Goal: Transaction & Acquisition: Obtain resource

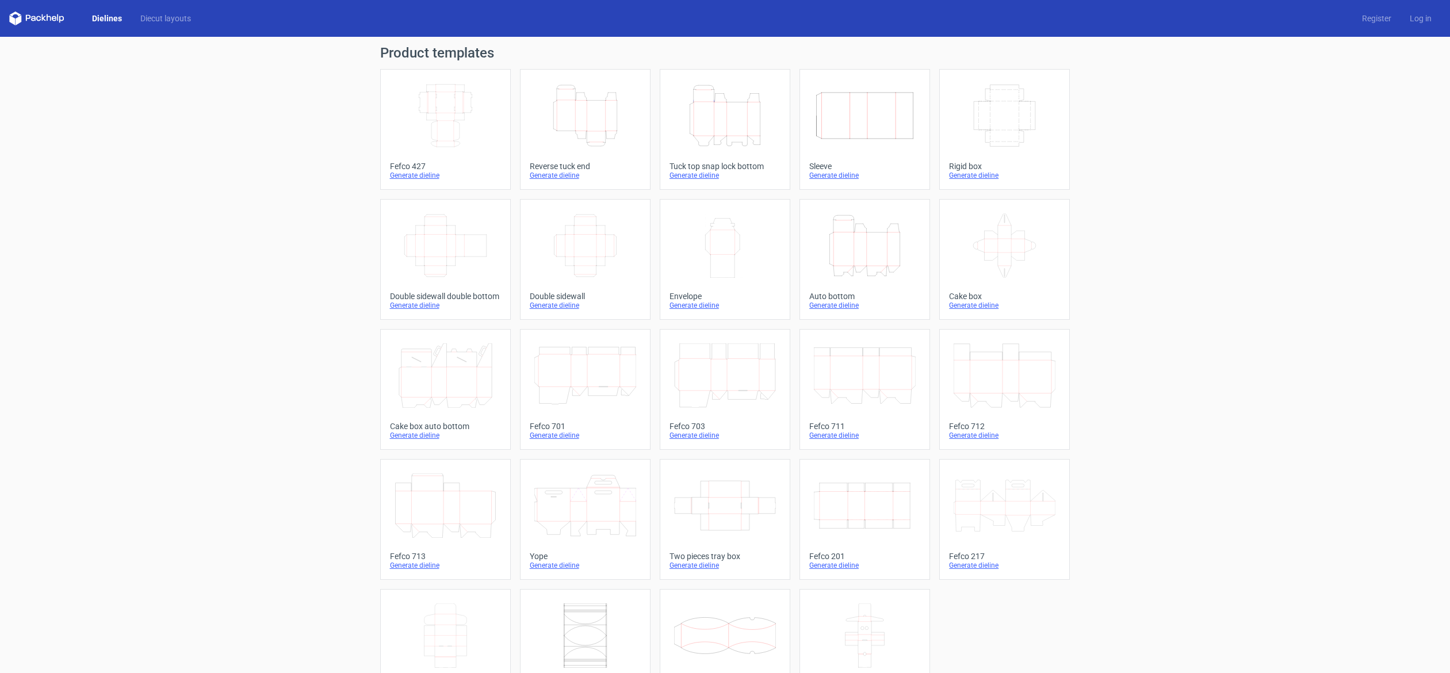
click at [551, 92] on icon "Height Depth Width" at bounding box center [585, 115] width 102 height 64
click at [705, 124] on icon "Height Depth Width" at bounding box center [725, 115] width 102 height 64
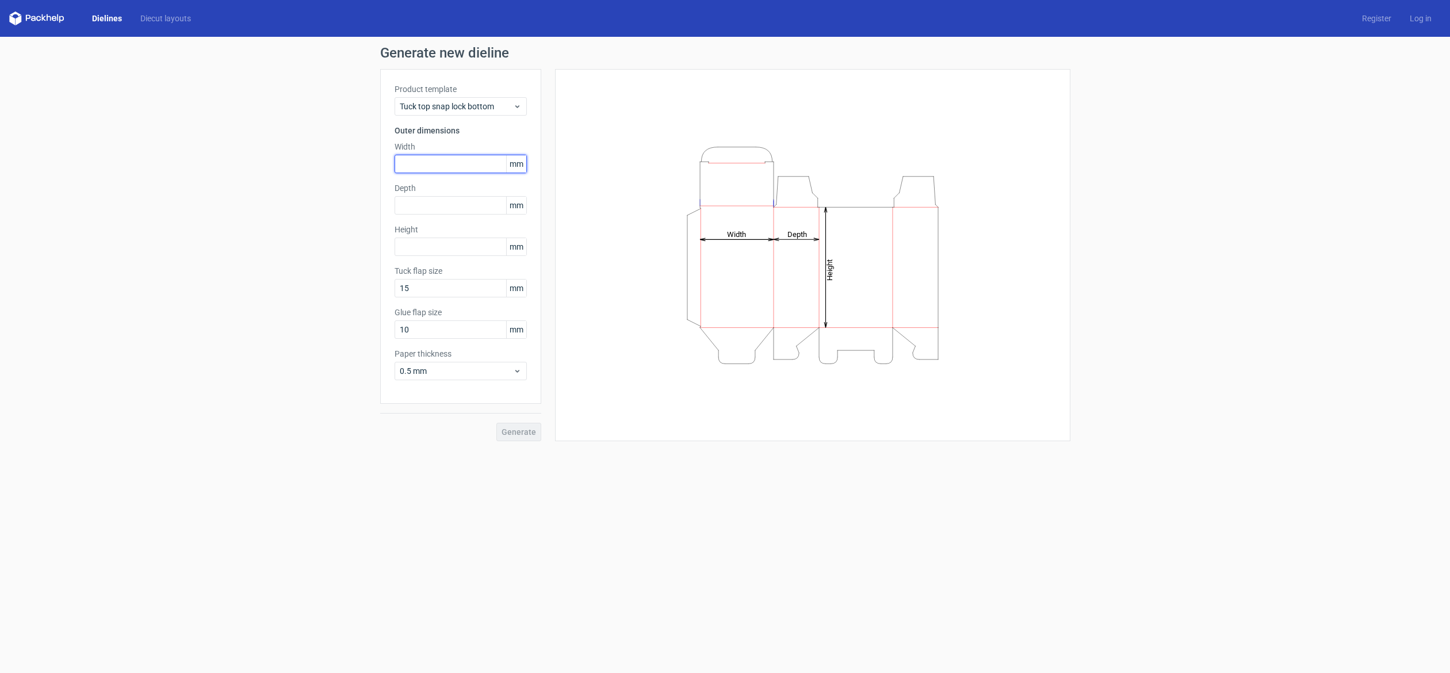
click at [446, 160] on input "text" at bounding box center [461, 164] width 132 height 18
type input "200"
click at [418, 209] on input "text" at bounding box center [461, 205] width 132 height 18
type input "100"
click at [415, 244] on input "text" at bounding box center [461, 247] width 132 height 18
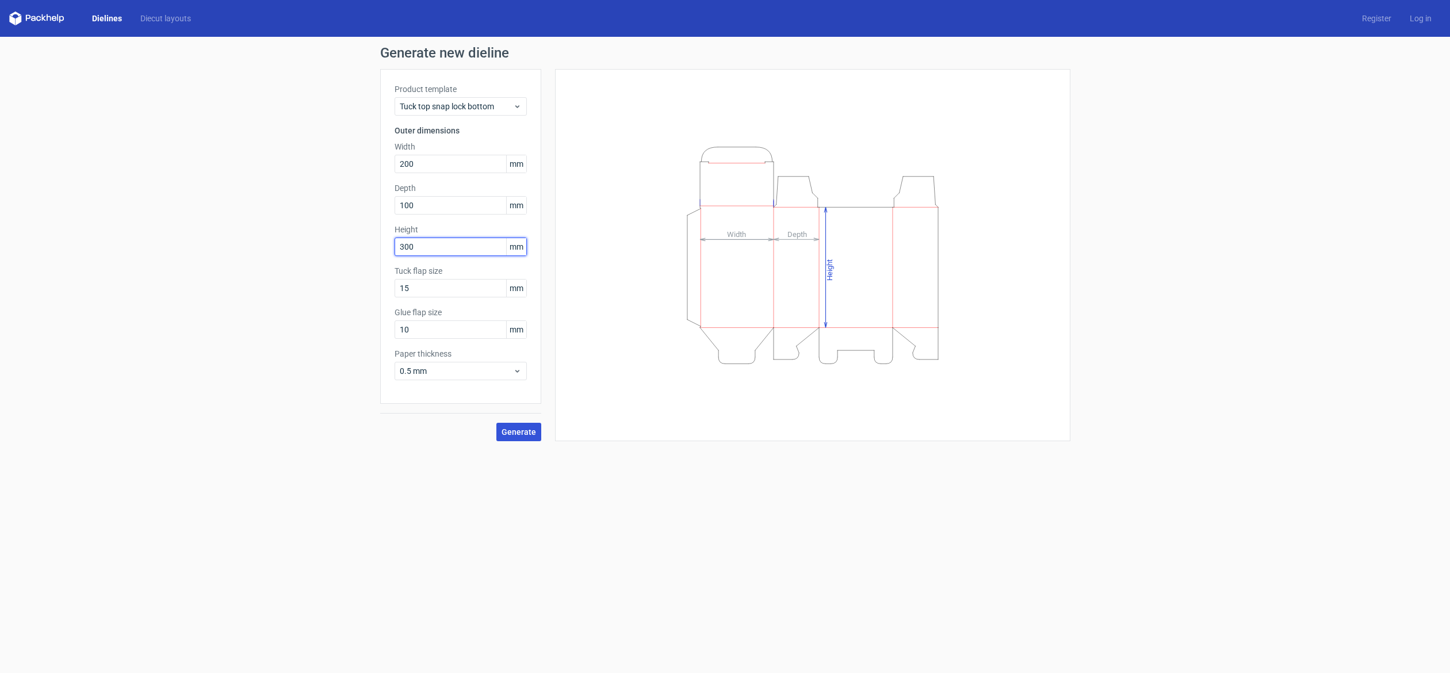
type input "300"
click at [512, 424] on button "Generate" at bounding box center [518, 432] width 45 height 18
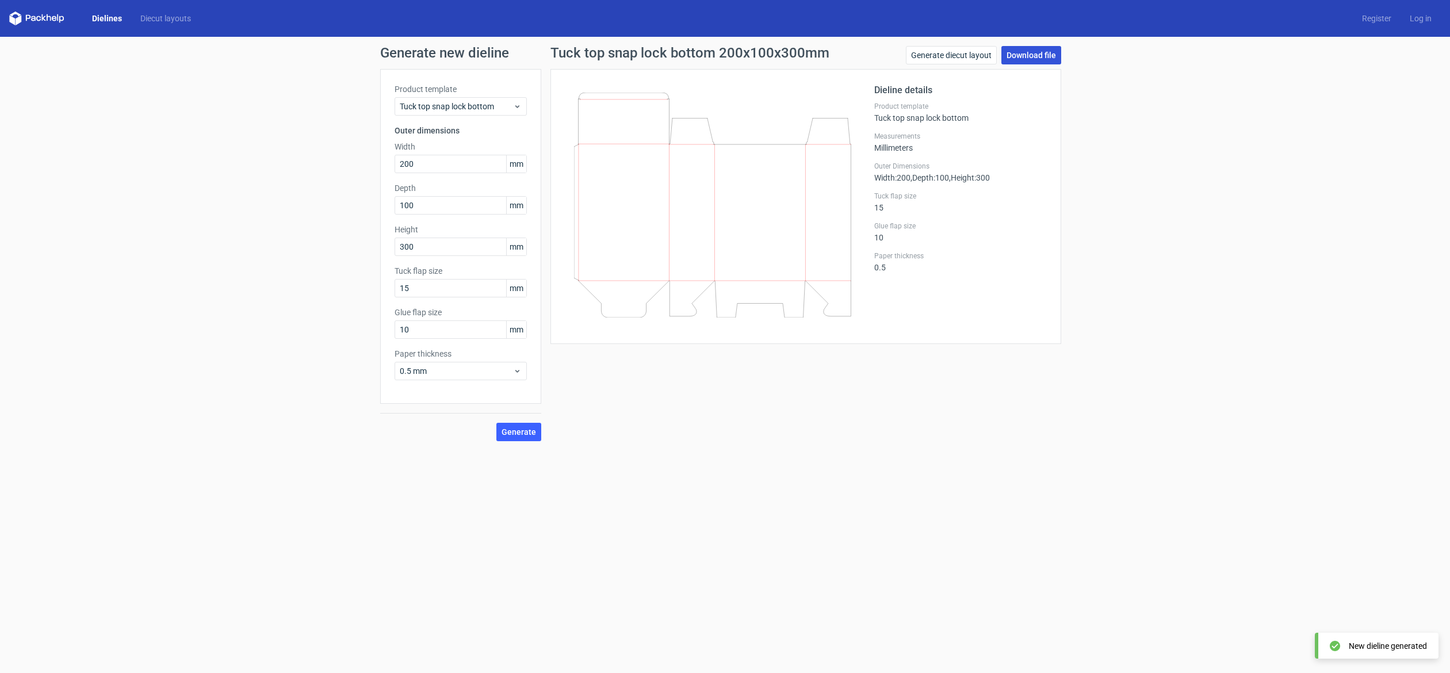
click at [1029, 59] on link "Download file" at bounding box center [1031, 55] width 60 height 18
click at [24, 13] on icon at bounding box center [36, 19] width 55 height 14
click at [19, 17] on polygon at bounding box center [19, 20] width 6 height 10
click at [53, 16] on icon at bounding box center [54, 18] width 5 height 5
click at [114, 18] on link "Dielines" at bounding box center [107, 19] width 48 height 12
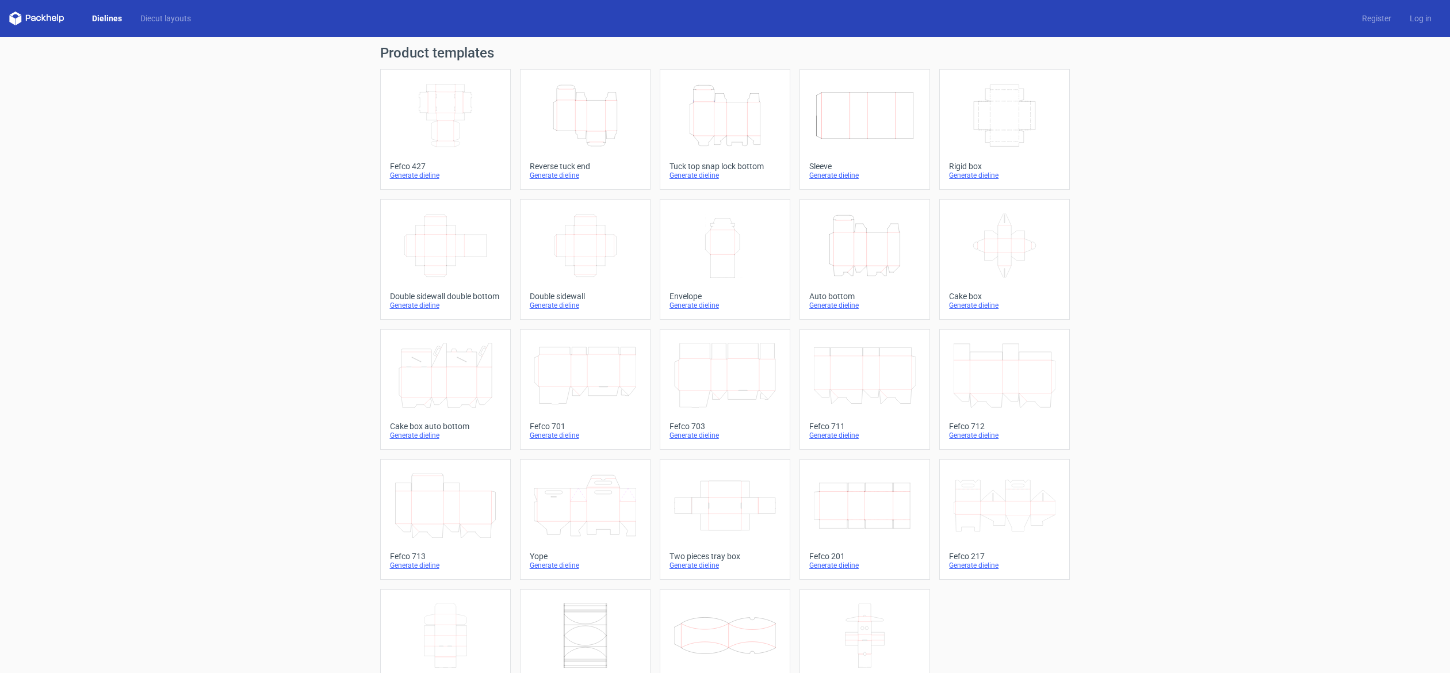
click at [730, 125] on icon "Height Depth Width" at bounding box center [725, 115] width 102 height 64
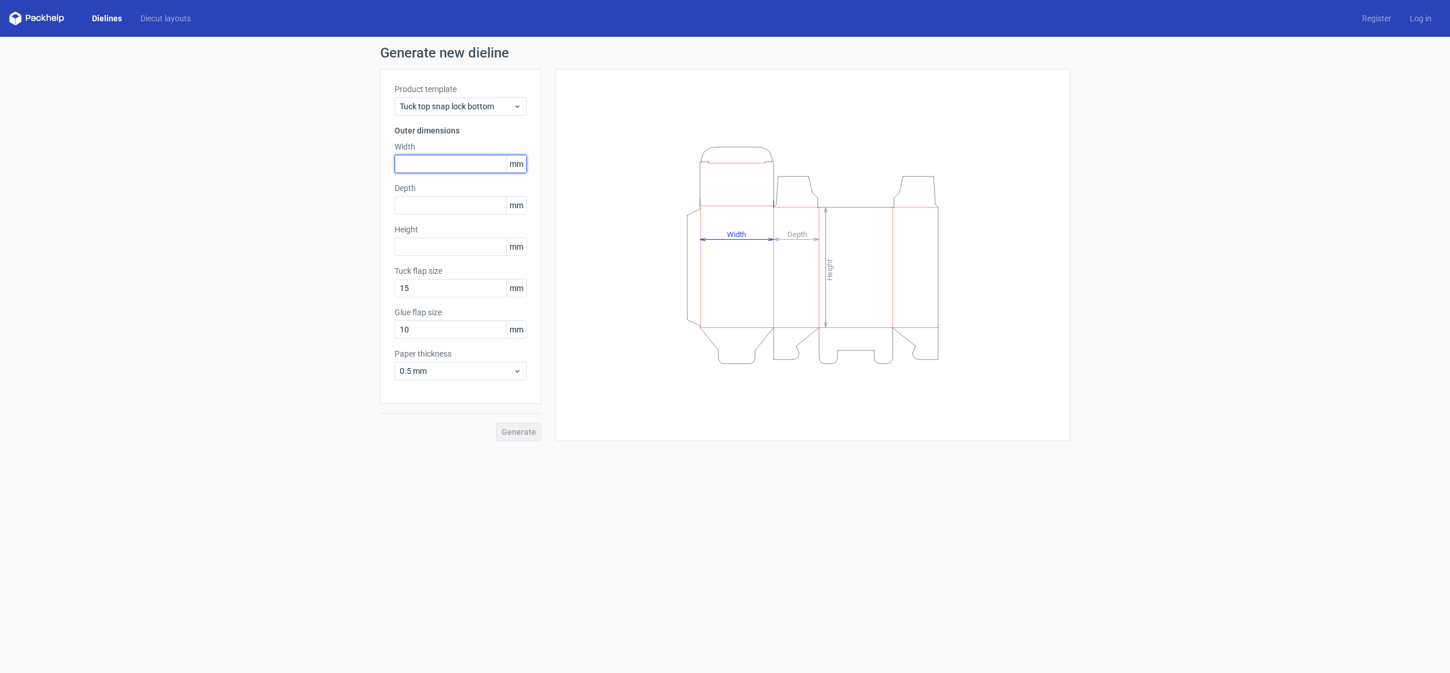
click at [429, 164] on input "text" at bounding box center [461, 164] width 132 height 18
type input "8"
click at [446, 159] on input "text" at bounding box center [461, 164] width 132 height 18
type input "80"
click at [441, 200] on input "text" at bounding box center [461, 205] width 132 height 18
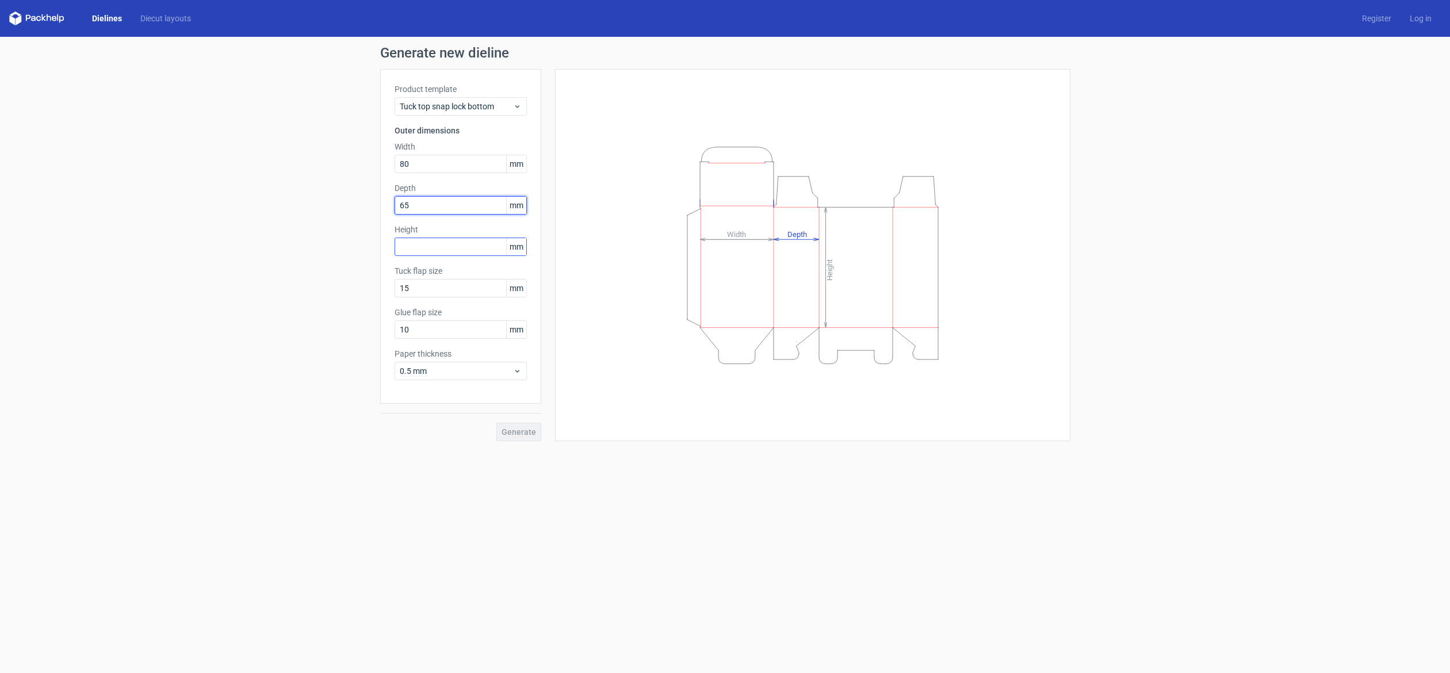
type input "65"
click at [427, 253] on input "text" at bounding box center [461, 247] width 132 height 18
type input "150"
click at [424, 325] on input "10" at bounding box center [461, 329] width 132 height 18
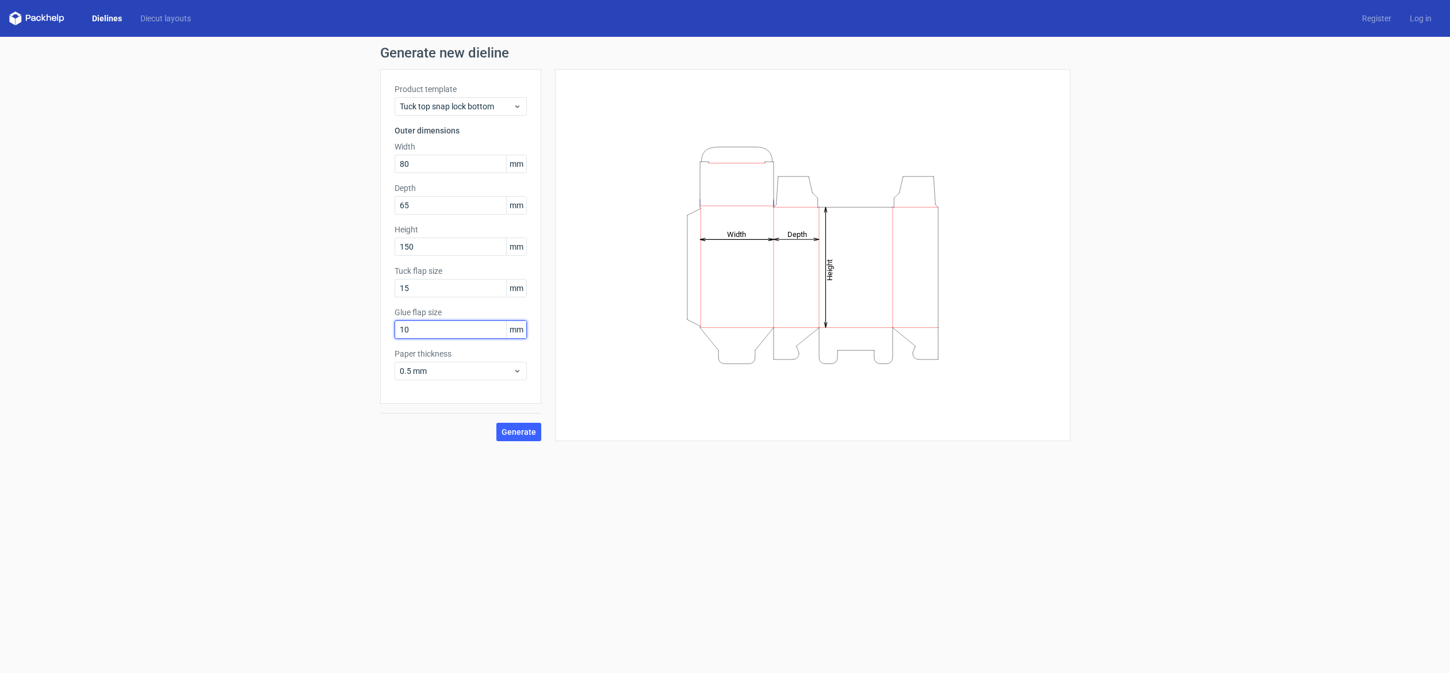
click at [424, 325] on input "10" at bounding box center [461, 329] width 132 height 18
type input "15"
click at [460, 377] on div "0.5 mm" at bounding box center [461, 371] width 132 height 18
click at [446, 399] on div "0.4 mm" at bounding box center [460, 396] width 123 height 18
click at [529, 429] on span "Generate" at bounding box center [519, 432] width 35 height 8
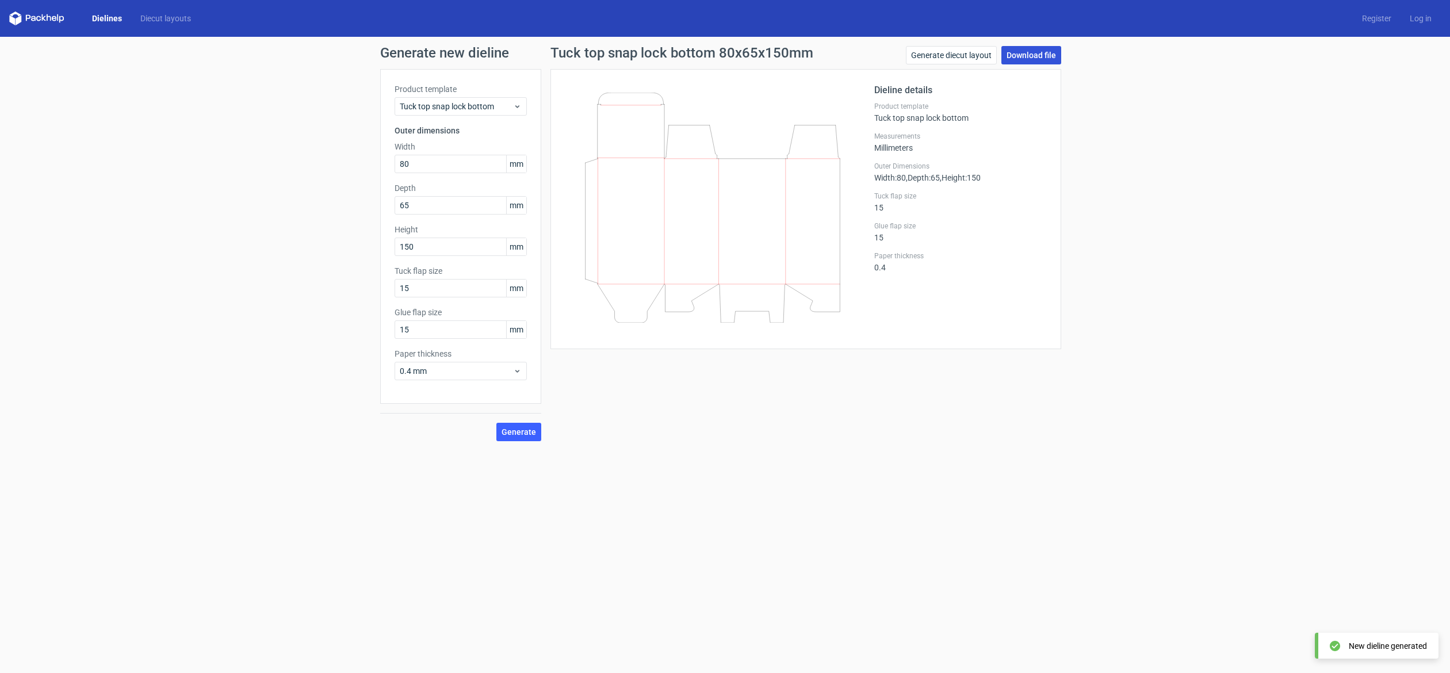
click at [1045, 63] on link "Download file" at bounding box center [1031, 55] width 60 height 18
